Goal: Navigation & Orientation: Find specific page/section

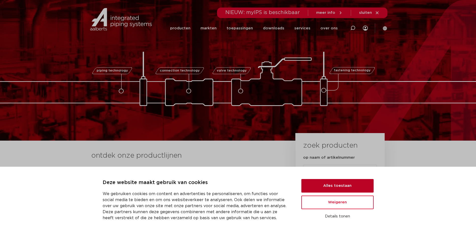
drag, startPoint x: 335, startPoint y: 185, endPoint x: 228, endPoint y: 197, distance: 107.4
click at [332, 186] on button "Alles toestaan" at bounding box center [337, 186] width 72 height 14
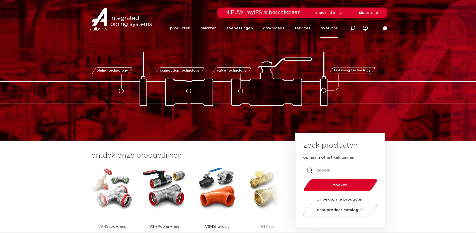
click at [324, 28] on link "over ons" at bounding box center [328, 28] width 17 height 19
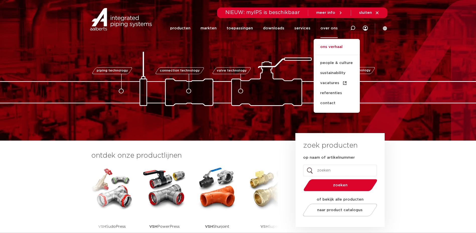
click at [334, 47] on link "ons verhaal" at bounding box center [336, 49] width 46 height 11
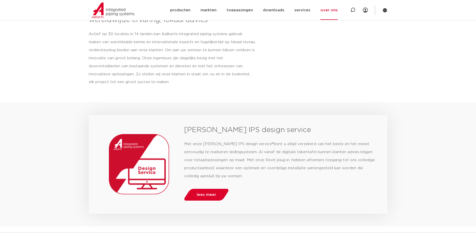
scroll to position [191, 0]
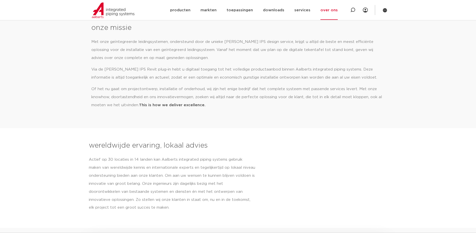
click at [335, 10] on link "over ons" at bounding box center [328, 10] width 17 height 19
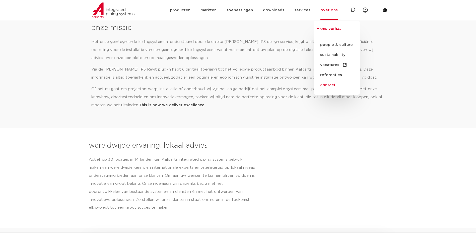
click at [333, 86] on link "contact" at bounding box center [336, 85] width 46 height 10
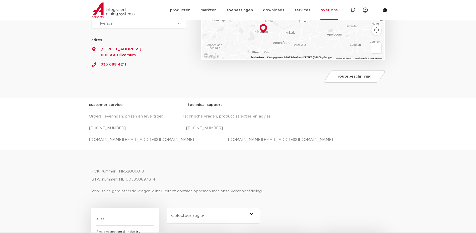
scroll to position [100, 0]
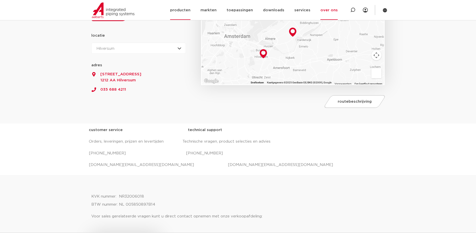
click at [183, 10] on link "producten" at bounding box center [180, 10] width 20 height 19
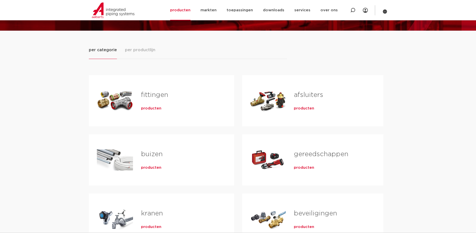
scroll to position [75, 0]
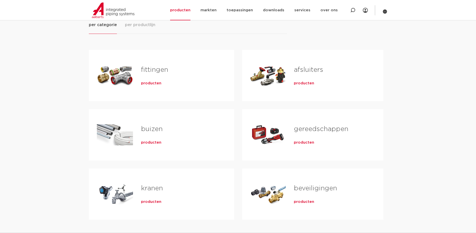
click at [156, 82] on span "producten" at bounding box center [151, 83] width 20 height 5
